Goal: Task Accomplishment & Management: Use online tool/utility

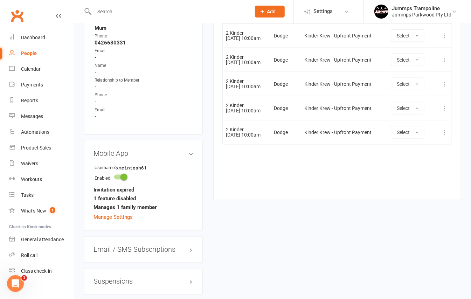
click at [101, 12] on input "text" at bounding box center [169, 12] width 154 height 10
click at [45, 70] on link "Calendar" at bounding box center [41, 69] width 65 height 16
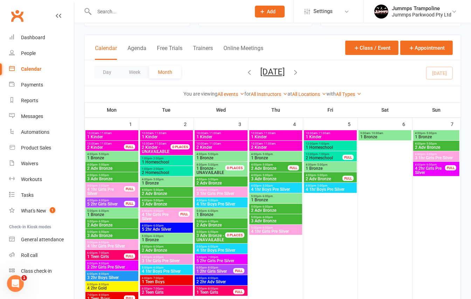
scroll to position [47, 0]
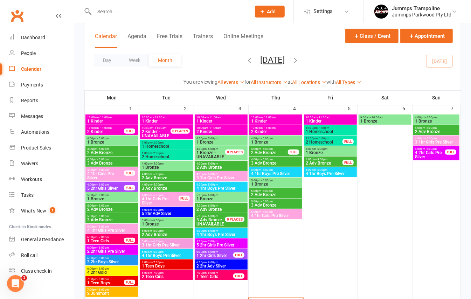
click at [270, 174] on span "4 1hr Boys Pre Silver" at bounding box center [276, 174] width 50 height 4
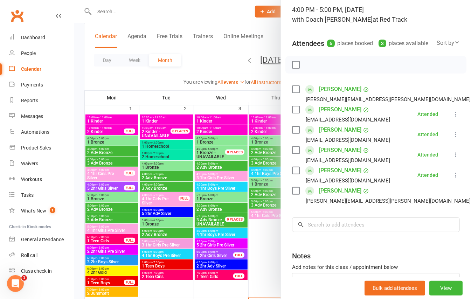
click at [255, 90] on div at bounding box center [272, 149] width 397 height 299
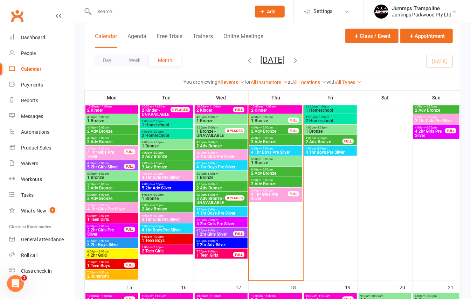
scroll to position [280, 0]
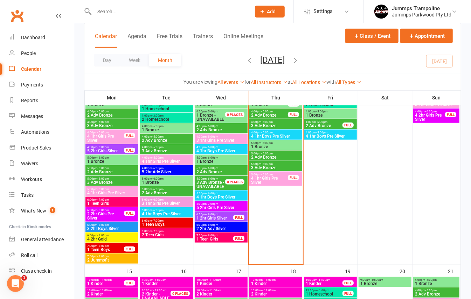
click at [279, 134] on span "4 1hr Boys Pre Silver" at bounding box center [276, 136] width 50 height 4
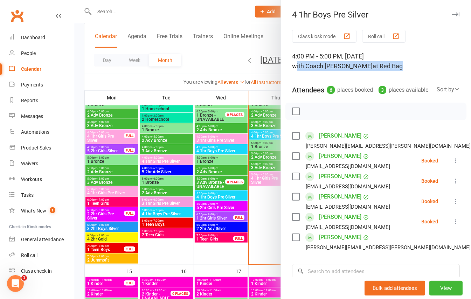
drag, startPoint x: 293, startPoint y: 66, endPoint x: 369, endPoint y: 66, distance: 76.0
click at [369, 66] on div "4:00 PM - 5:00 PM, [DATE] with Coach Seb at [GEOGRAPHIC_DATA]" at bounding box center [376, 62] width 168 height 20
drag, startPoint x: 369, startPoint y: 66, endPoint x: 289, endPoint y: 54, distance: 80.8
click at [292, 54] on div "4:00 PM - 5:00 PM, [DATE] with Coach Seb at [GEOGRAPHIC_DATA]" at bounding box center [376, 62] width 168 height 20
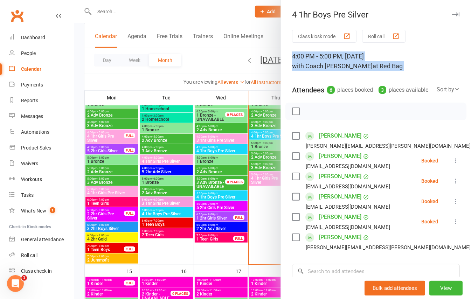
click at [292, 54] on div "4:00 PM - 5:00 PM, [DATE] with Coach Seb at [GEOGRAPHIC_DATA]" at bounding box center [376, 62] width 168 height 20
drag, startPoint x: 289, startPoint y: 54, endPoint x: 374, endPoint y: 70, distance: 85.6
click at [374, 70] on div "4:00 PM - 5:00 PM, [DATE] with Coach Seb at [GEOGRAPHIC_DATA]" at bounding box center [376, 62] width 168 height 20
drag, startPoint x: 374, startPoint y: 70, endPoint x: 296, endPoint y: 54, distance: 79.5
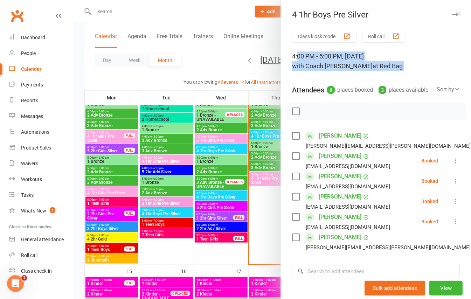
click at [296, 54] on div "4:00 PM - 5:00 PM, [DATE] with Coach Seb at [GEOGRAPHIC_DATA]" at bounding box center [376, 62] width 168 height 20
click at [295, 54] on div "4:00 PM - 5:00 PM, [DATE] with Coach Seb at [GEOGRAPHIC_DATA]" at bounding box center [376, 62] width 168 height 20
drag, startPoint x: 288, startPoint y: 55, endPoint x: 366, endPoint y: 69, distance: 79.5
click at [366, 69] on div "Class kiosk mode Roll call 4:00 PM - 5:00 PM, [DATE] with Coach Seb at Red Bag …" at bounding box center [376, 204] width 190 height 348
click at [367, 69] on div "4:00 PM - 5:00 PM, [DATE] with Coach Seb at [GEOGRAPHIC_DATA]" at bounding box center [376, 62] width 168 height 20
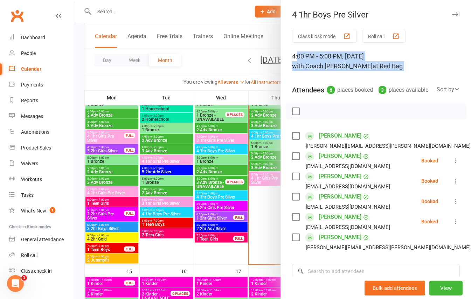
drag, startPoint x: 367, startPoint y: 69, endPoint x: 294, endPoint y: 57, distance: 73.3
click at [294, 57] on div "4:00 PM - 5:00 PM, [DATE] with Coach Seb at [GEOGRAPHIC_DATA]" at bounding box center [376, 62] width 168 height 20
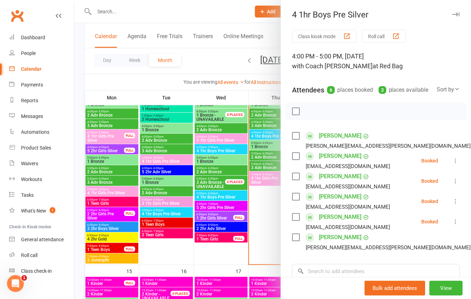
click at [292, 57] on div "4:00 PM - 5:00 PM, [DATE] with Coach Seb at [GEOGRAPHIC_DATA]" at bounding box center [376, 62] width 168 height 20
drag, startPoint x: 290, startPoint y: 57, endPoint x: 374, endPoint y: 75, distance: 85.1
click at [374, 75] on div "Class kiosk mode Roll call 4:00 PM - 5:00 PM, [DATE] with Coach Seb at Red Bag …" at bounding box center [376, 204] width 190 height 348
click at [378, 62] on div "4:00 PM - 5:00 PM, [DATE] with Coach Seb at [GEOGRAPHIC_DATA]" at bounding box center [376, 62] width 168 height 20
click at [374, 66] on div "4:00 PM - 5:00 PM, [DATE] with Coach Seb at [GEOGRAPHIC_DATA]" at bounding box center [376, 62] width 168 height 20
